Goal: Information Seeking & Learning: Understand process/instructions

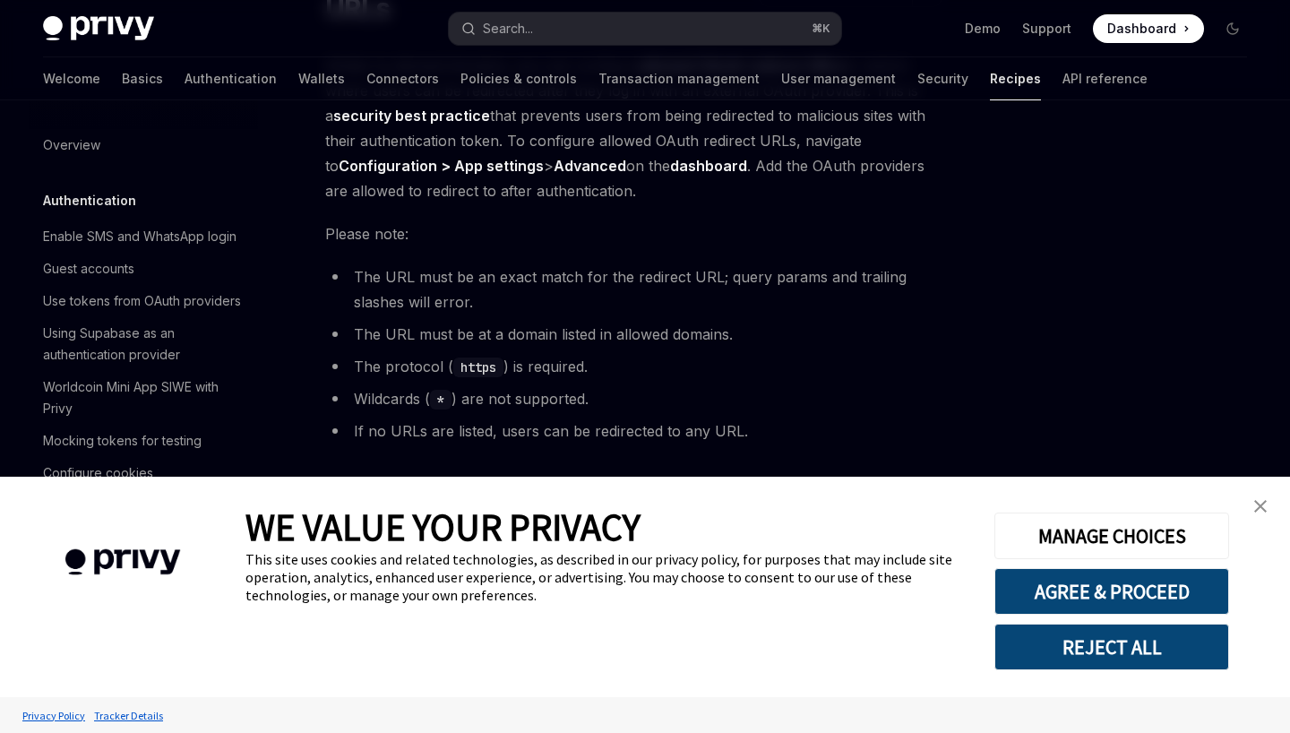
scroll to position [944, 0]
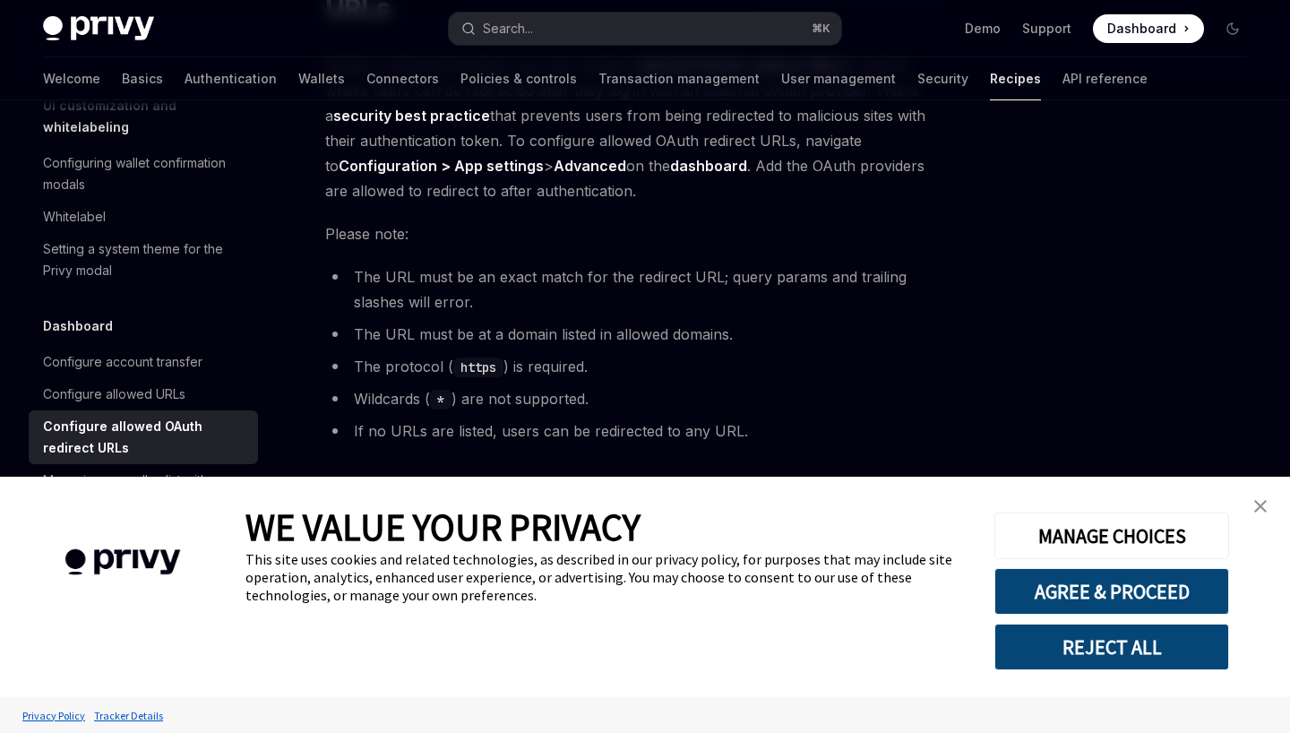
click at [1257, 508] on img "close banner" at bounding box center [1260, 506] width 13 height 13
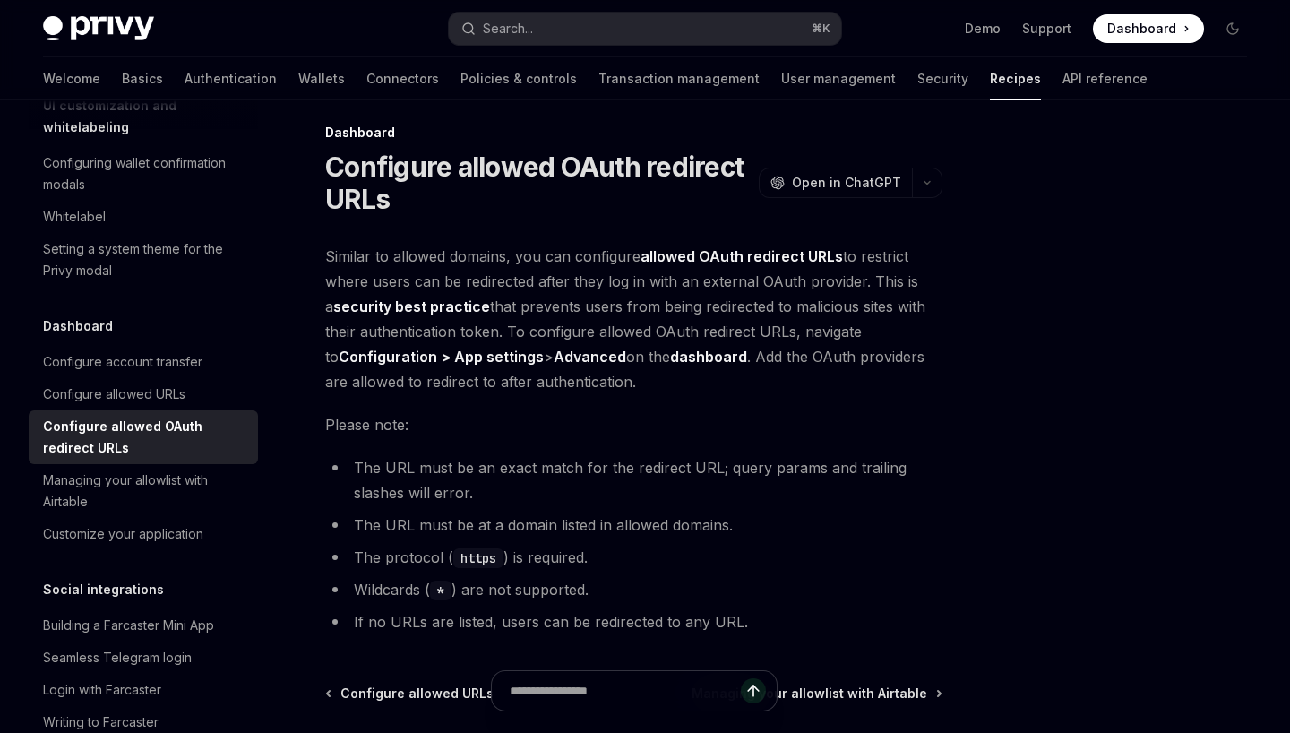
scroll to position [0, 0]
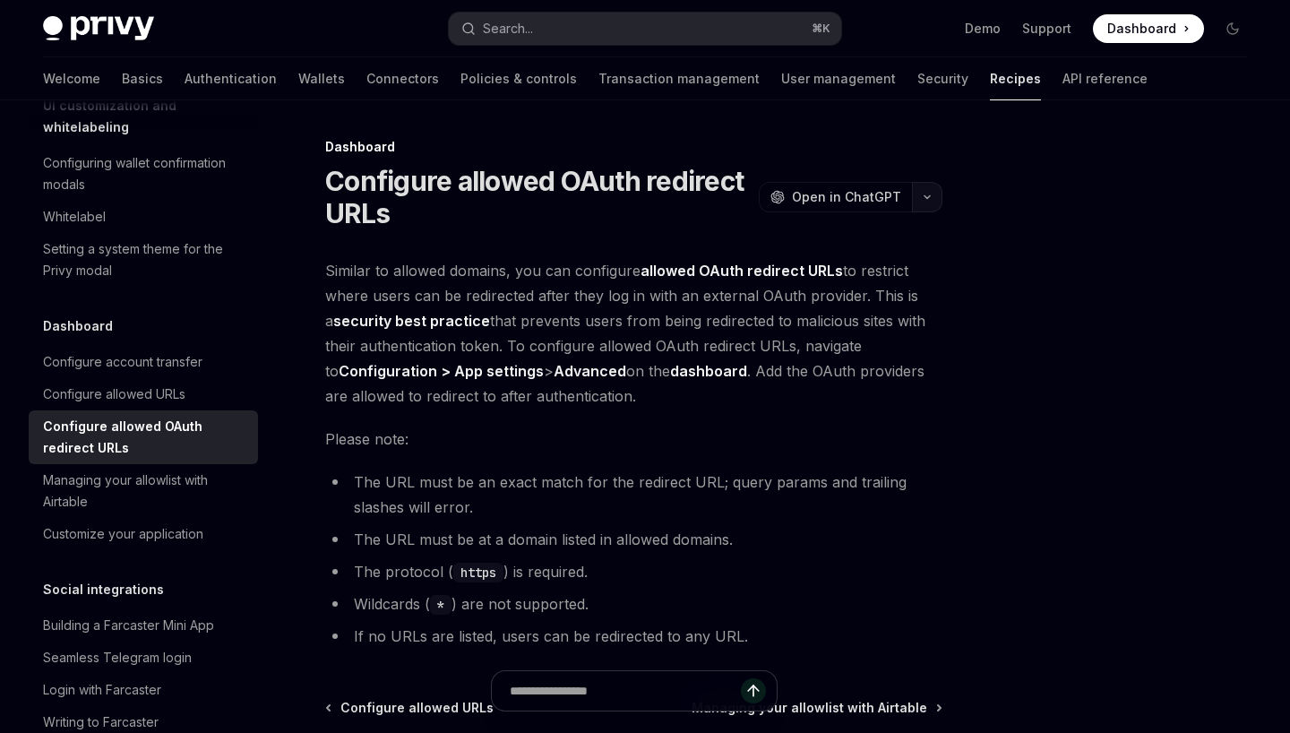
click at [932, 201] on button "button" at bounding box center [927, 197] width 30 height 30
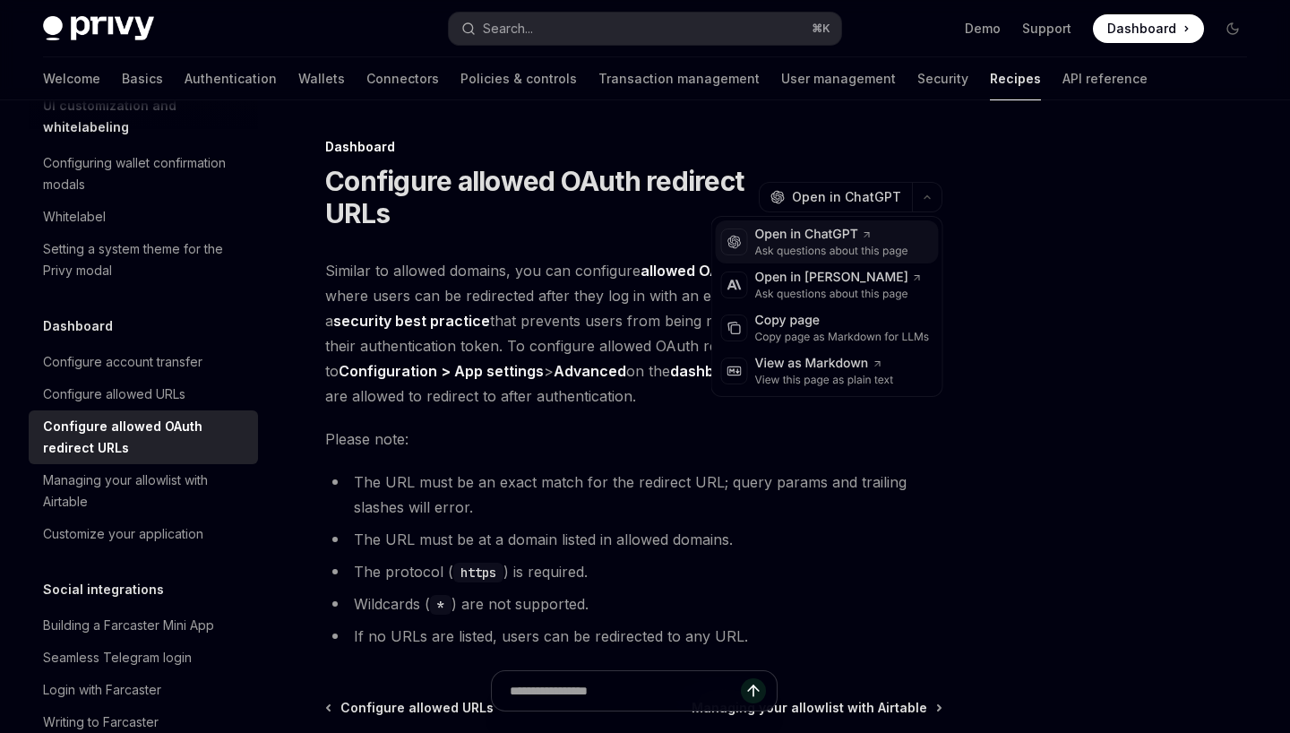
click at [861, 255] on div "Ask questions about this page" at bounding box center [831, 251] width 153 height 14
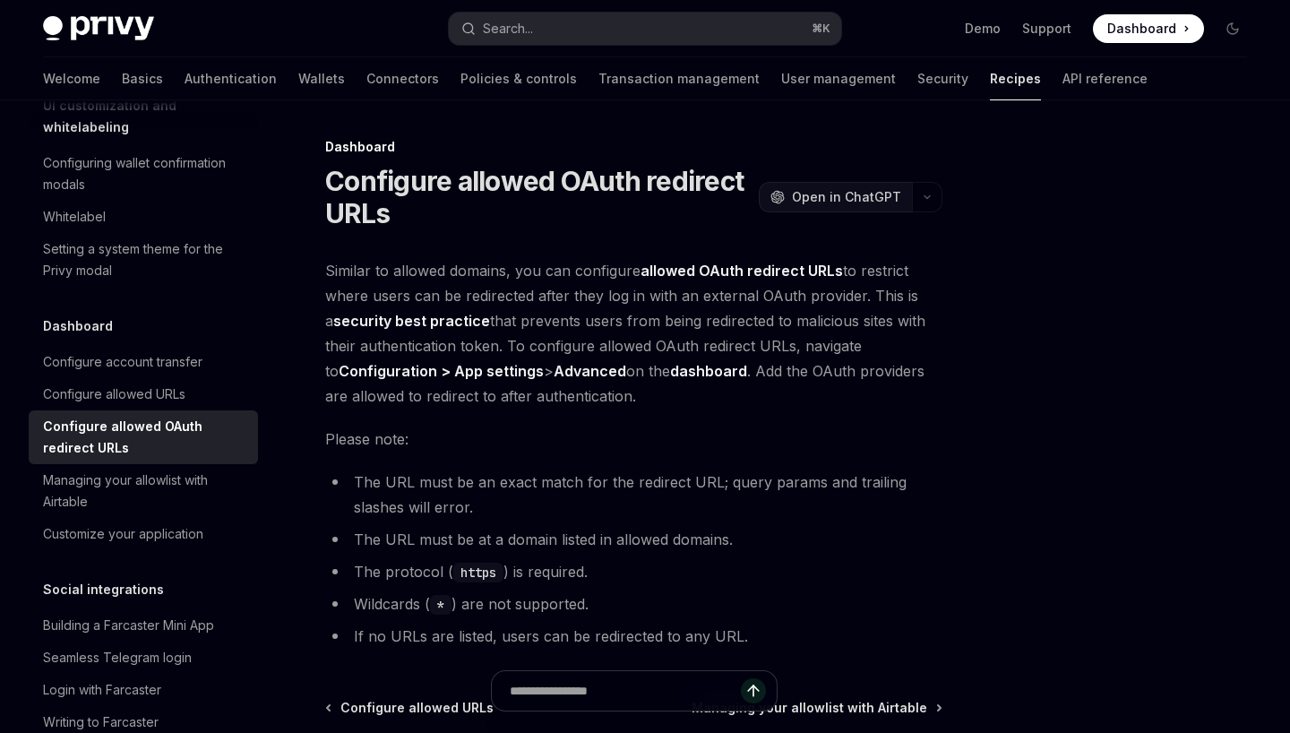
click at [893, 199] on span "Open in ChatGPT" at bounding box center [846, 197] width 109 height 18
click at [911, 202] on button "OpenAI Open in ChatGPT" at bounding box center [835, 197] width 153 height 30
click at [929, 194] on icon "button" at bounding box center [926, 196] width 21 height 7
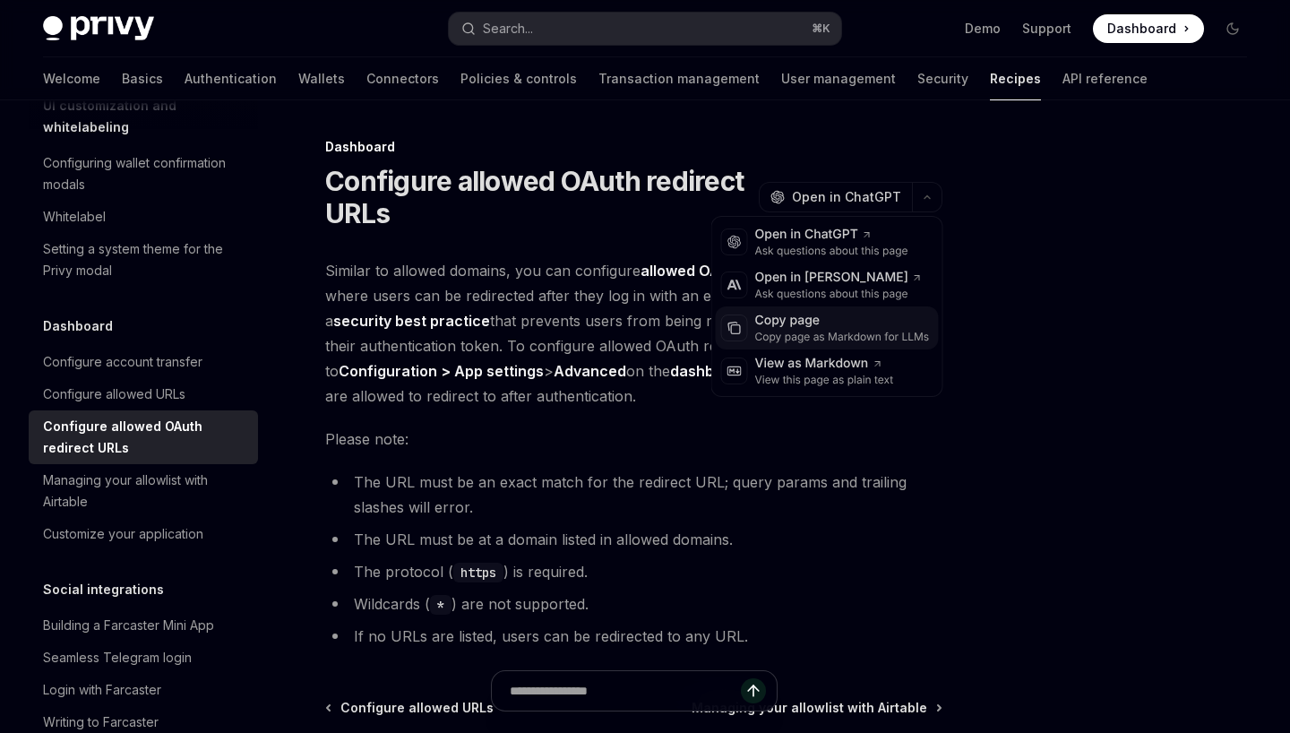
click at [896, 336] on div "Copy page as Markdown for LLMs" at bounding box center [842, 337] width 175 height 14
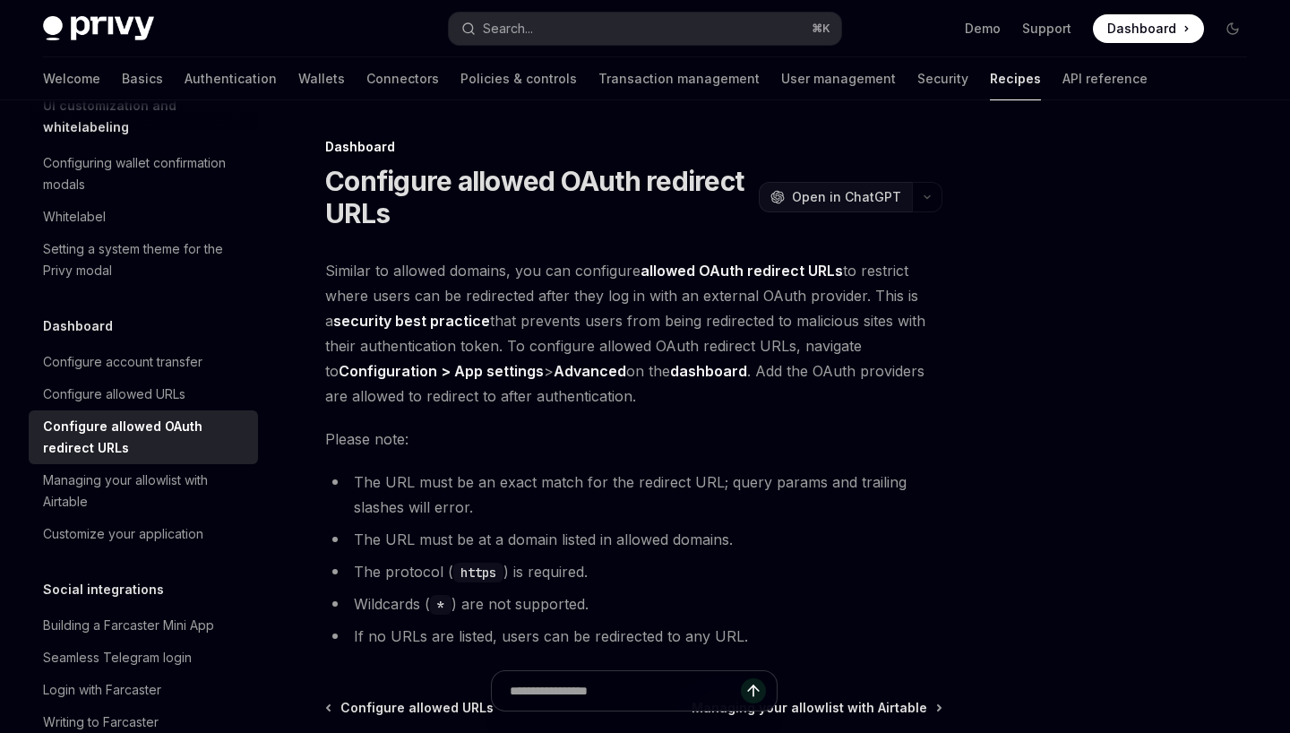
click at [875, 198] on span "Open in ChatGPT" at bounding box center [846, 197] width 109 height 18
click at [942, 202] on button "button" at bounding box center [927, 197] width 30 height 30
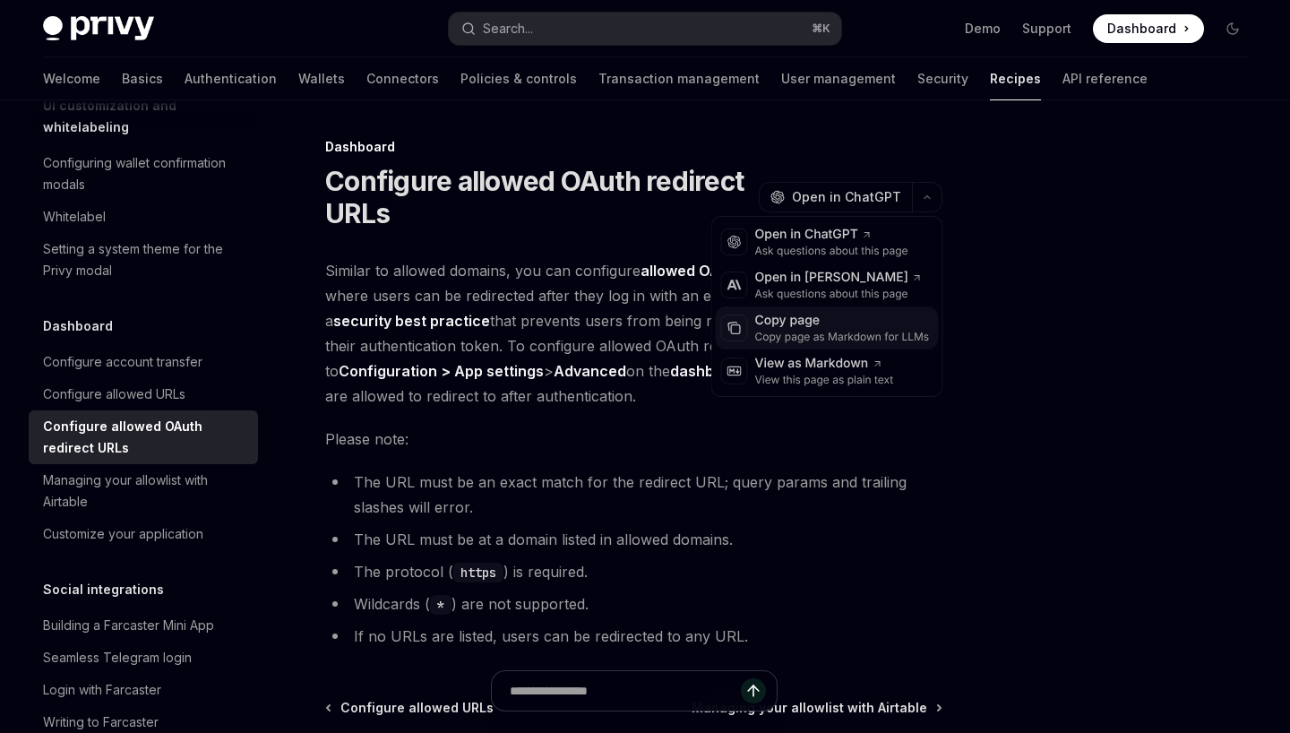
click at [863, 322] on div "Copy page" at bounding box center [842, 321] width 175 height 18
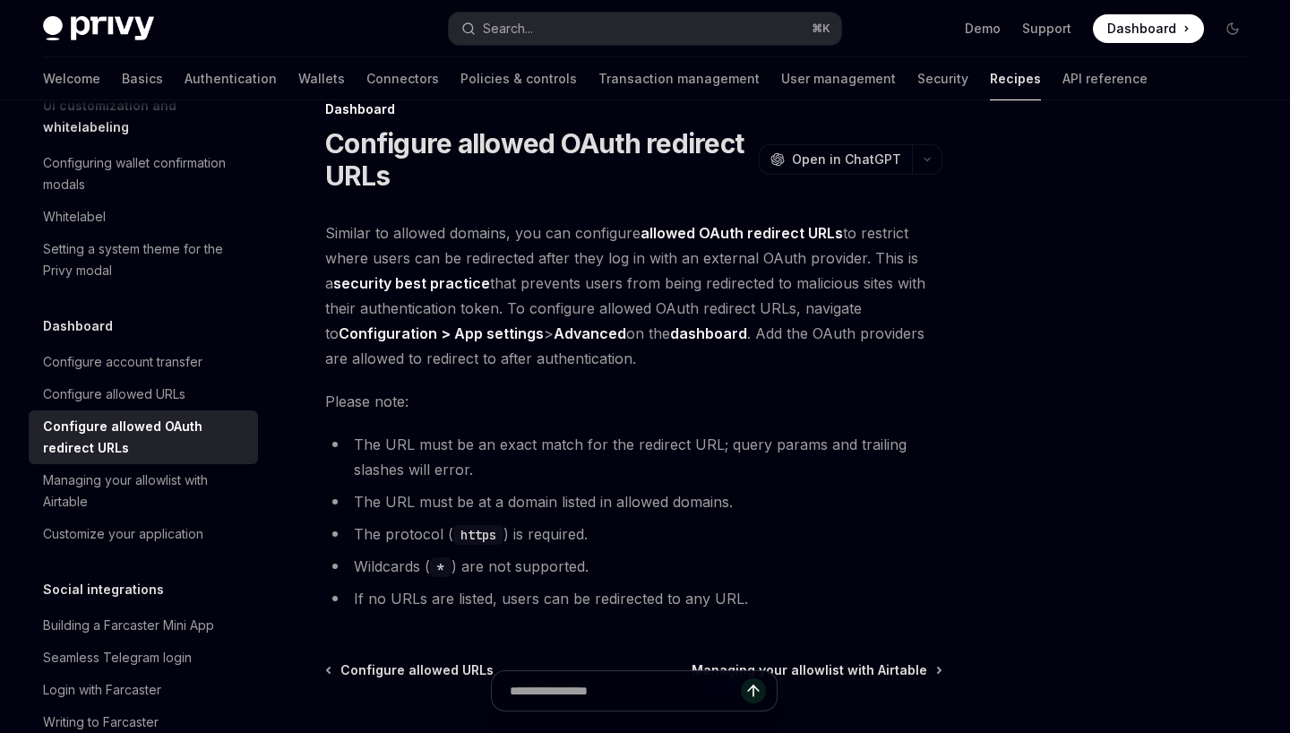
scroll to position [33, 0]
